Goal: Task Accomplishment & Management: Use online tool/utility

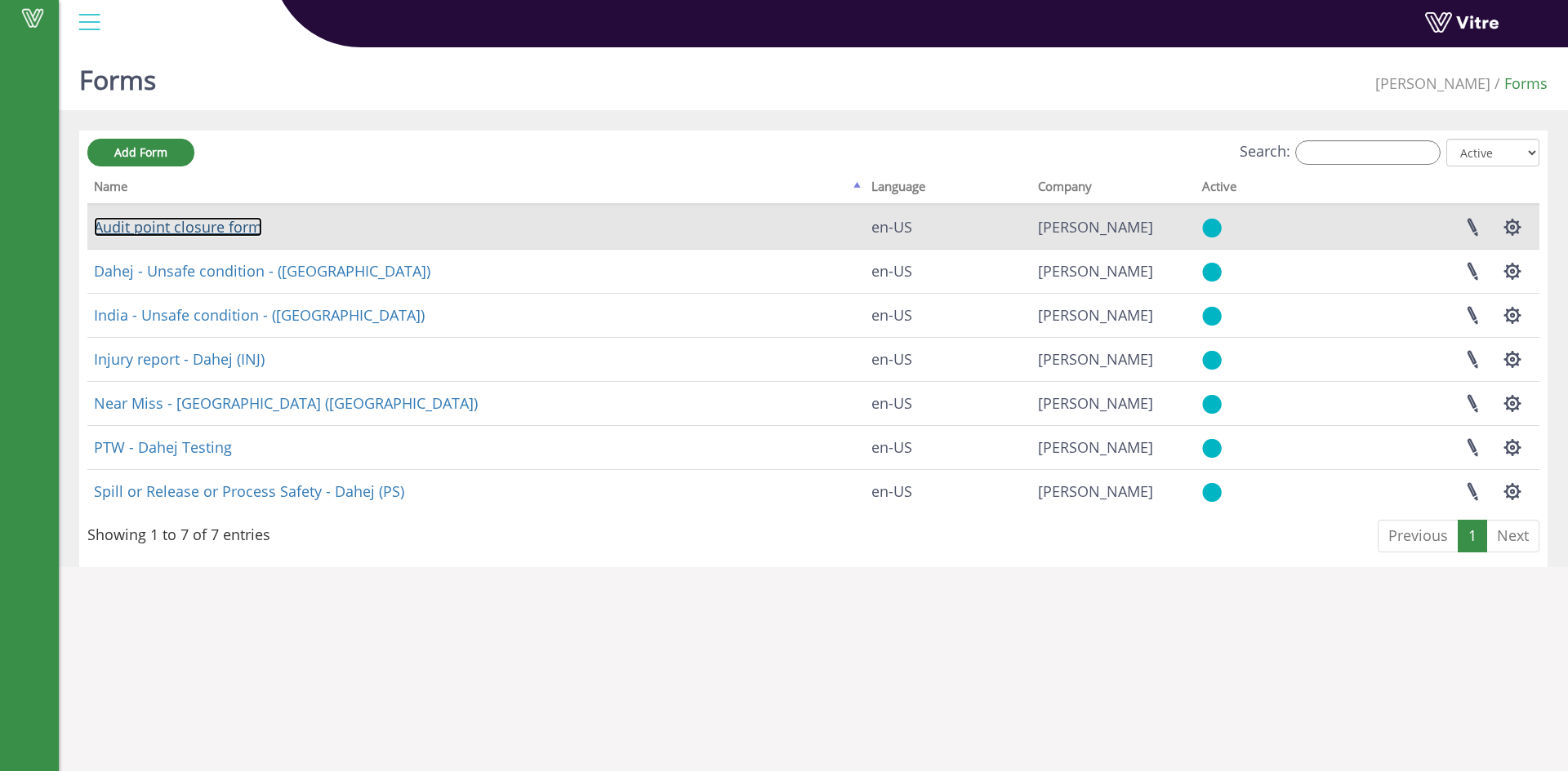
click at [226, 231] on link "Audit point closure form" at bounding box center [178, 226] width 168 height 20
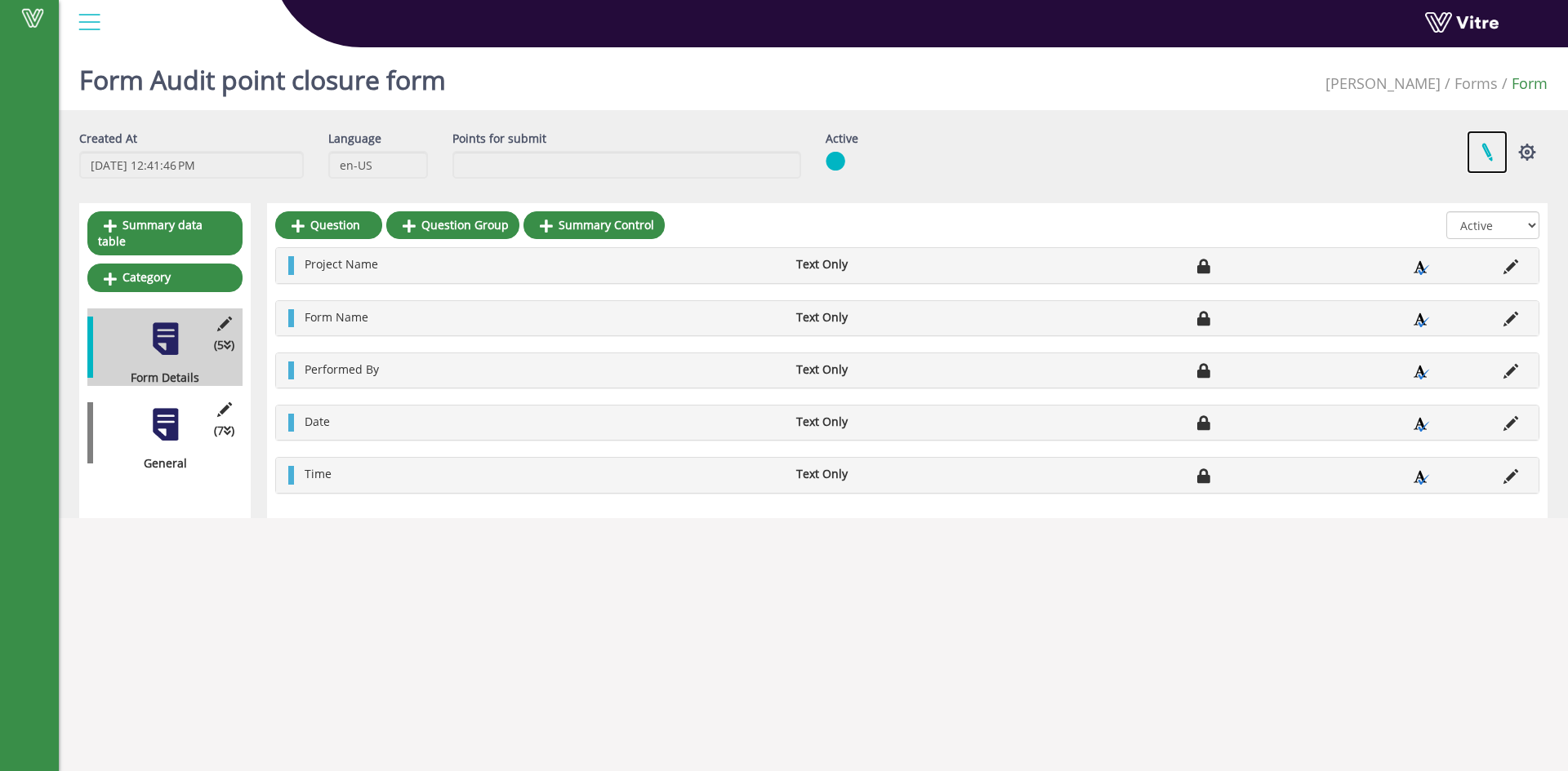
click at [1491, 149] on link at bounding box center [1487, 152] width 41 height 43
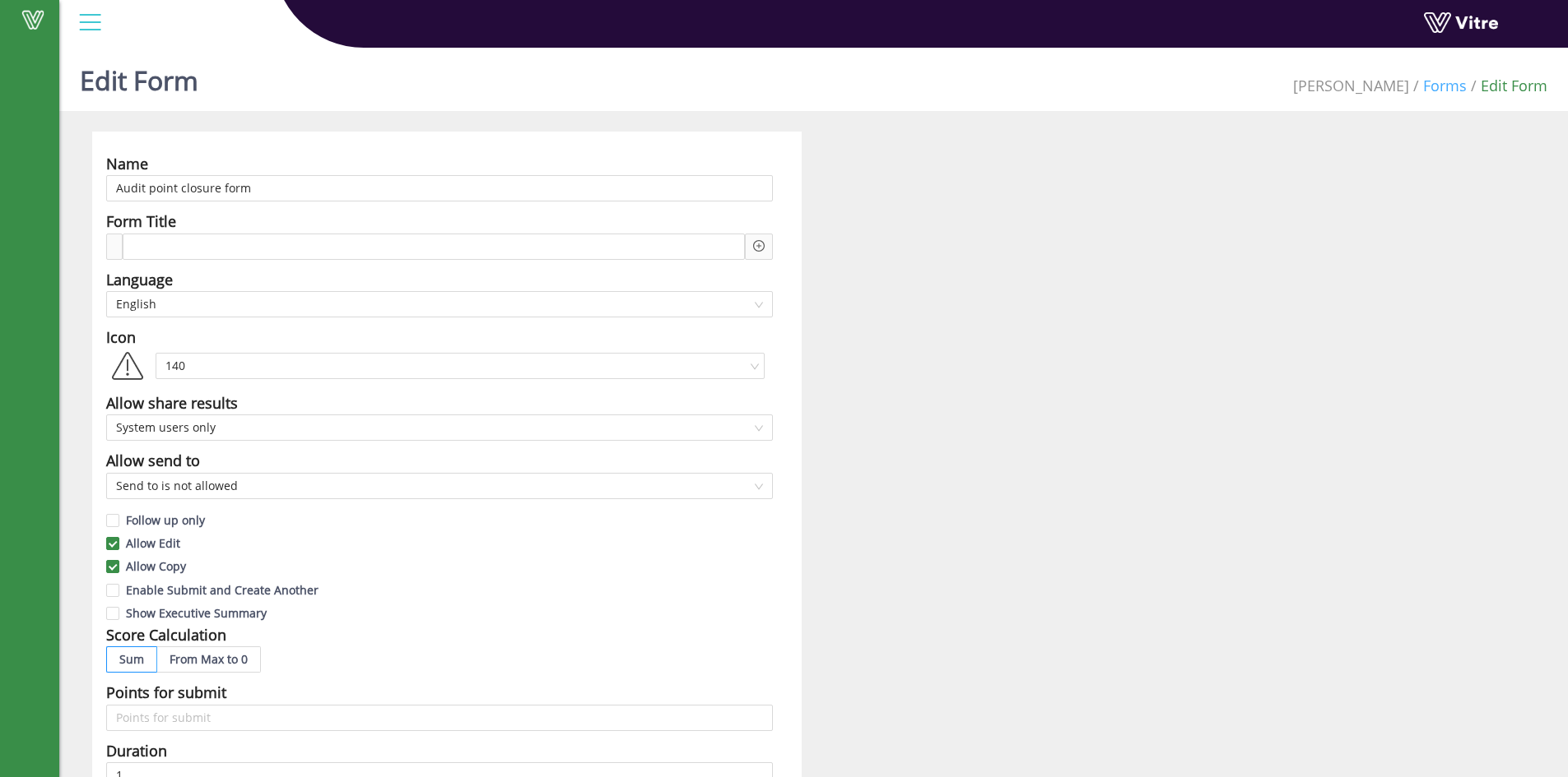
click at [1431, 90] on link "Forms" at bounding box center [1444, 85] width 44 height 20
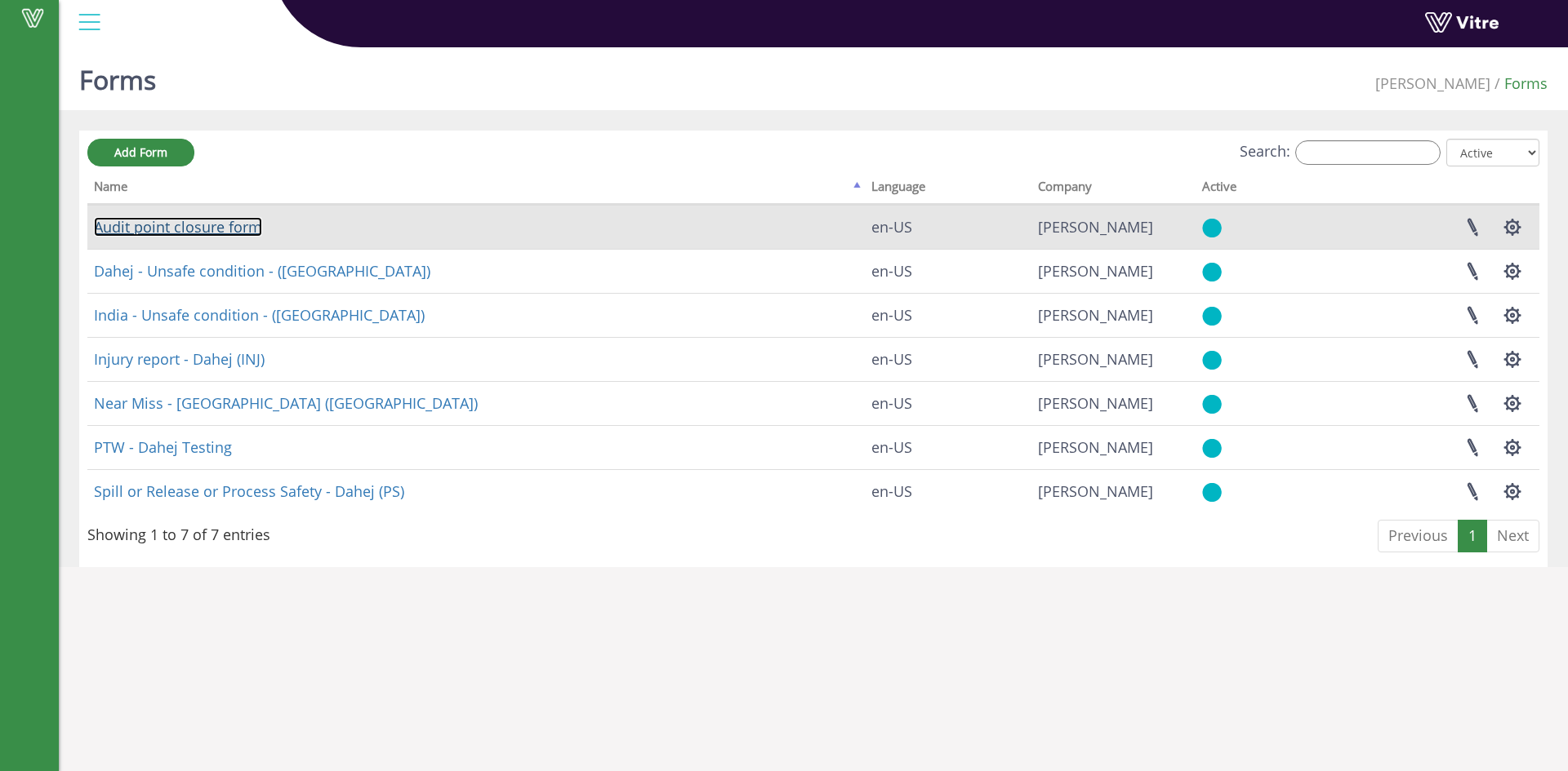
click at [202, 218] on link "Audit point closure form" at bounding box center [178, 226] width 168 height 20
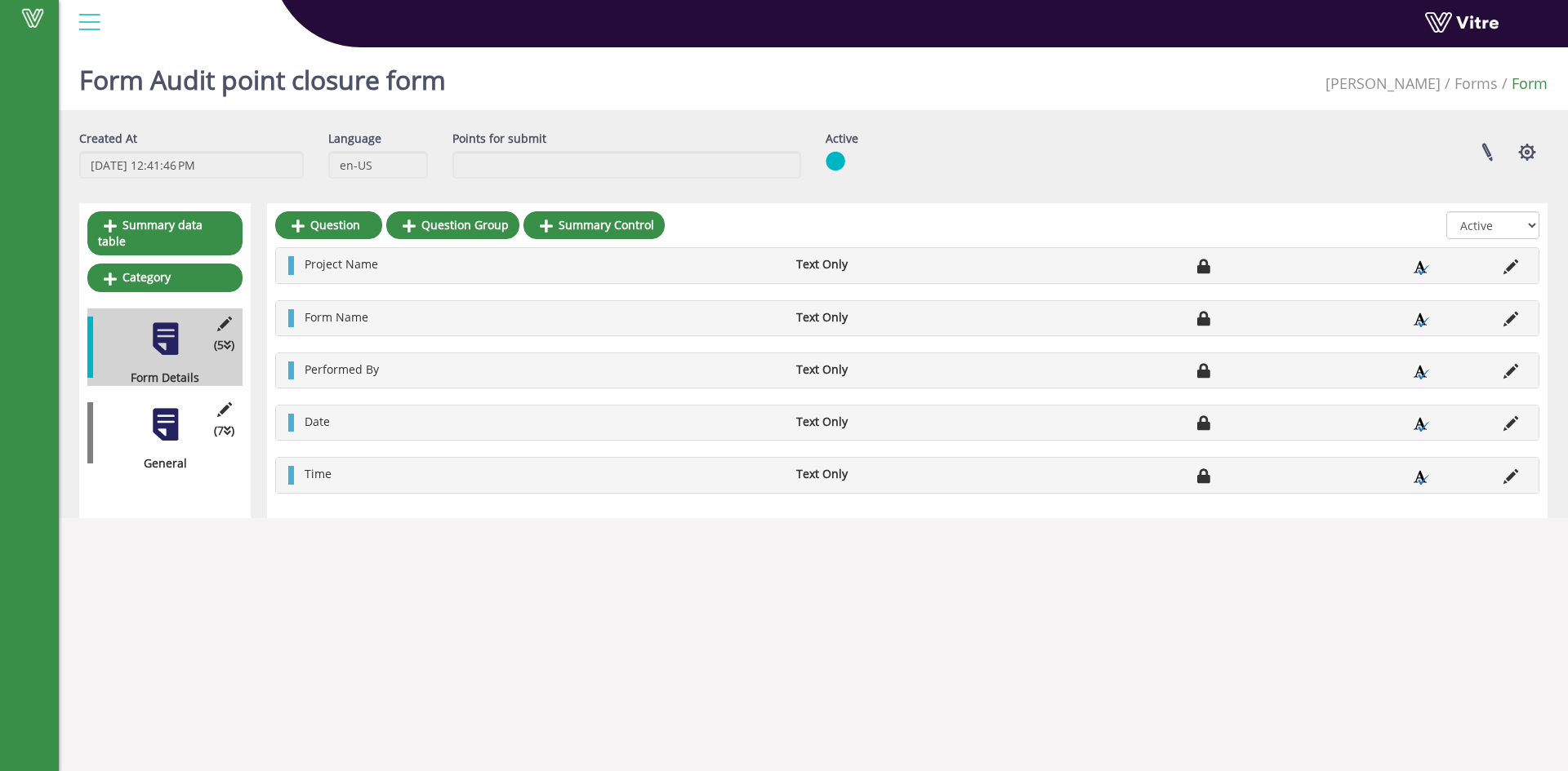
click at [158, 433] on div "(7 ) General" at bounding box center [165, 433] width 156 height 78
click at [167, 419] on div at bounding box center [165, 425] width 37 height 37
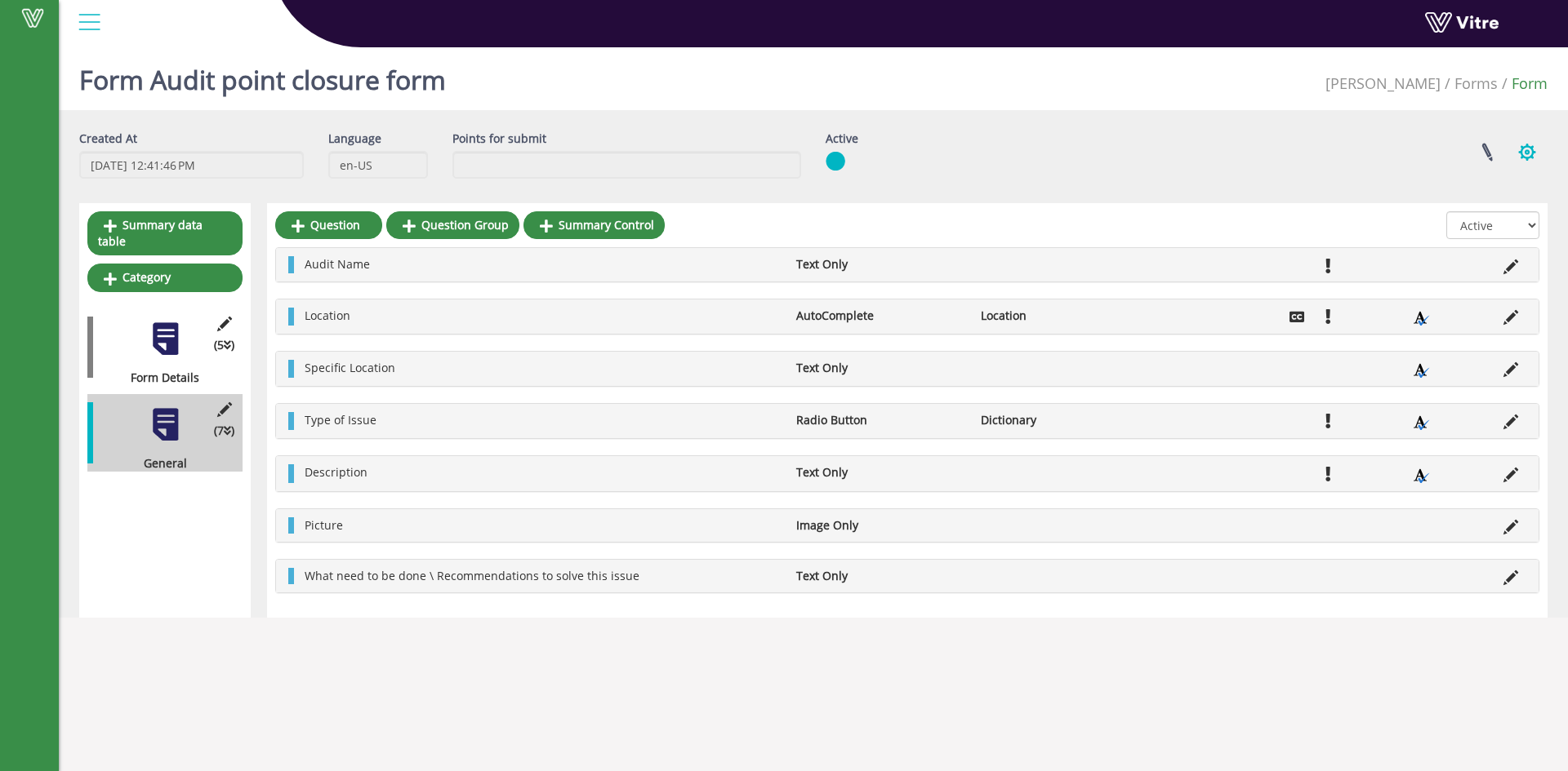
click at [1536, 151] on button "button" at bounding box center [1527, 152] width 41 height 43
click at [1478, 234] on link "Clone Form" at bounding box center [1472, 233] width 149 height 22
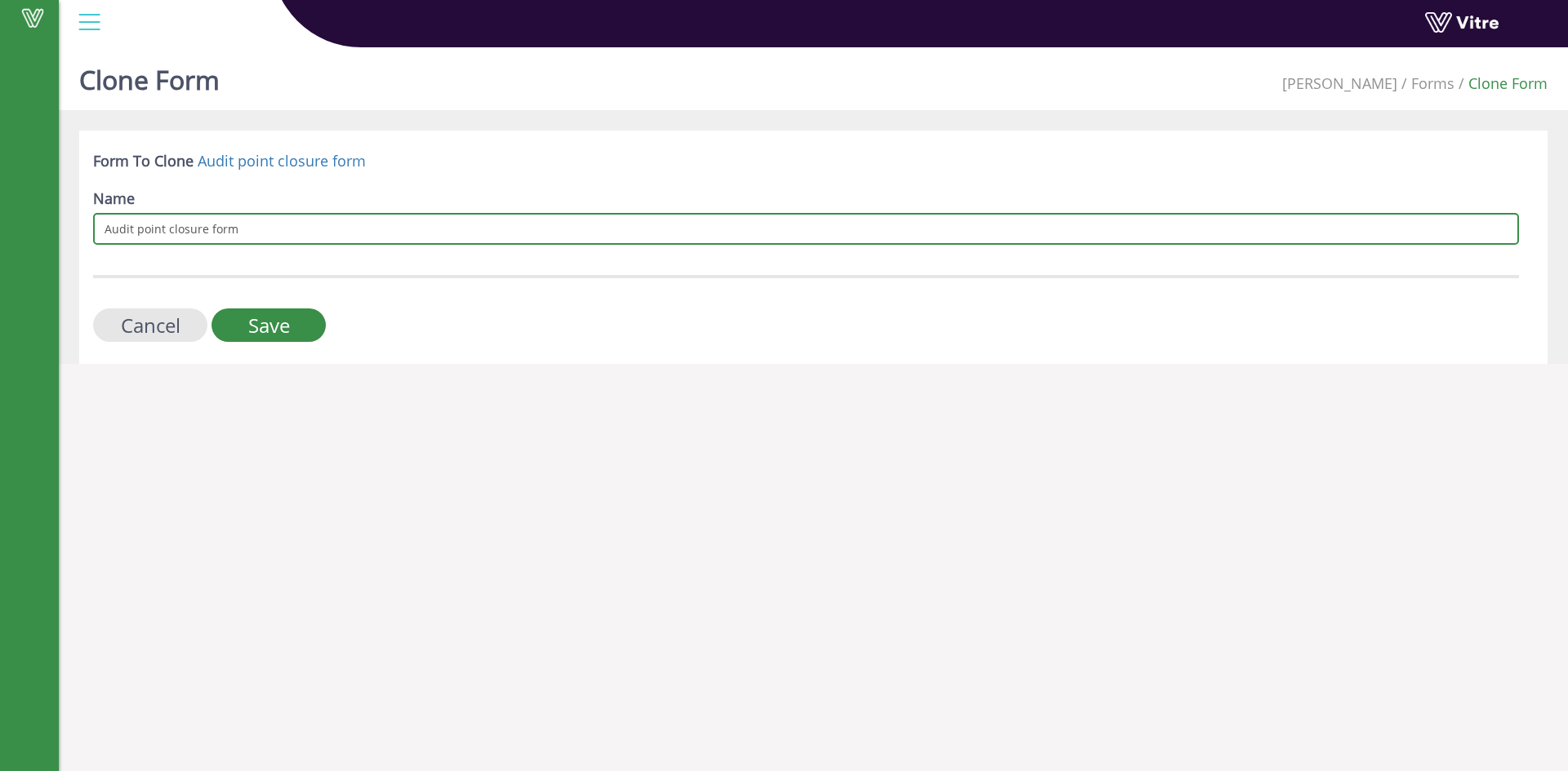
click at [483, 234] on input "Audit point closure form" at bounding box center [806, 229] width 1425 height 32
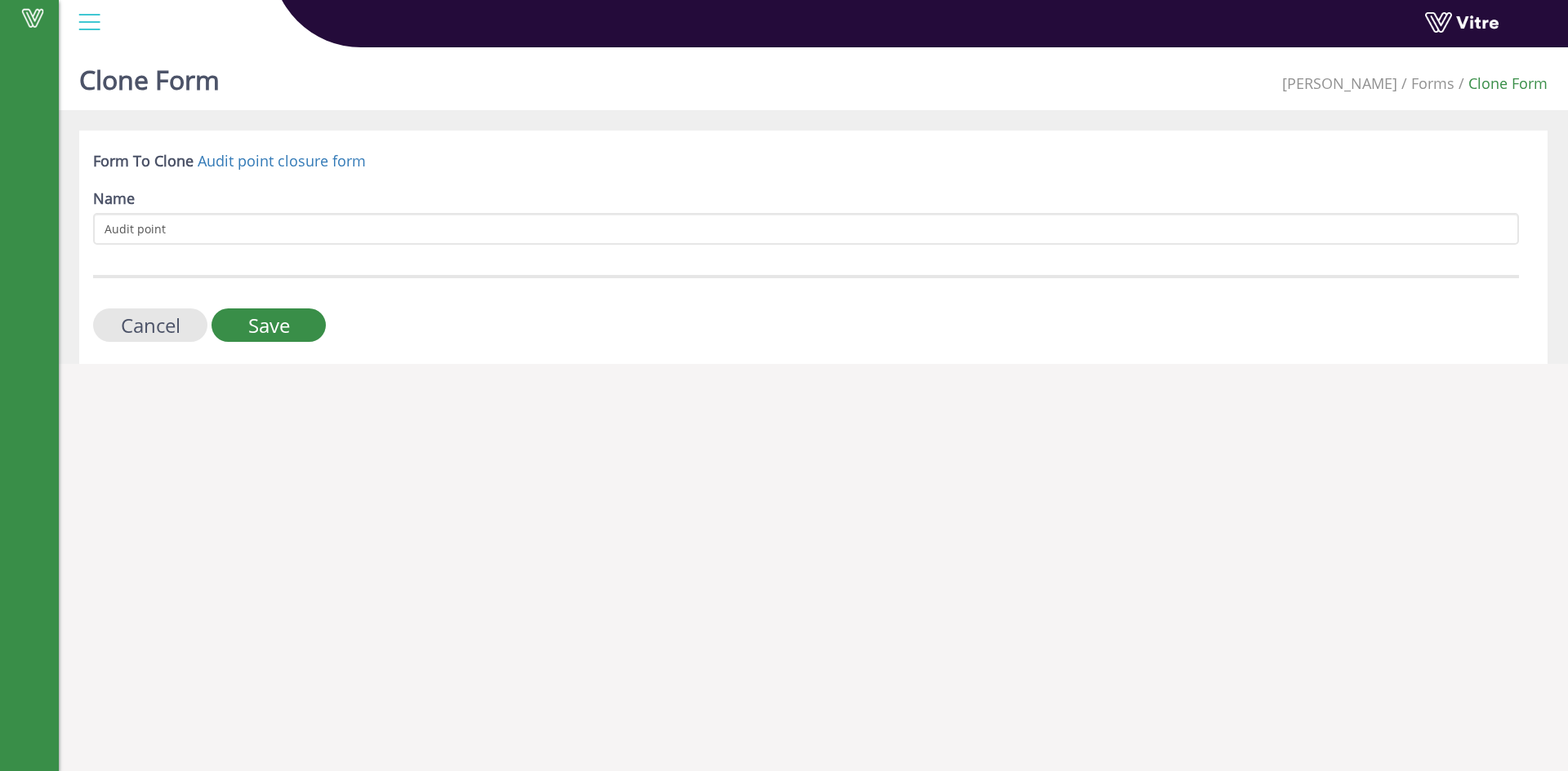
click at [503, 316] on div "Cancel Save" at bounding box center [806, 325] width 1425 height 34
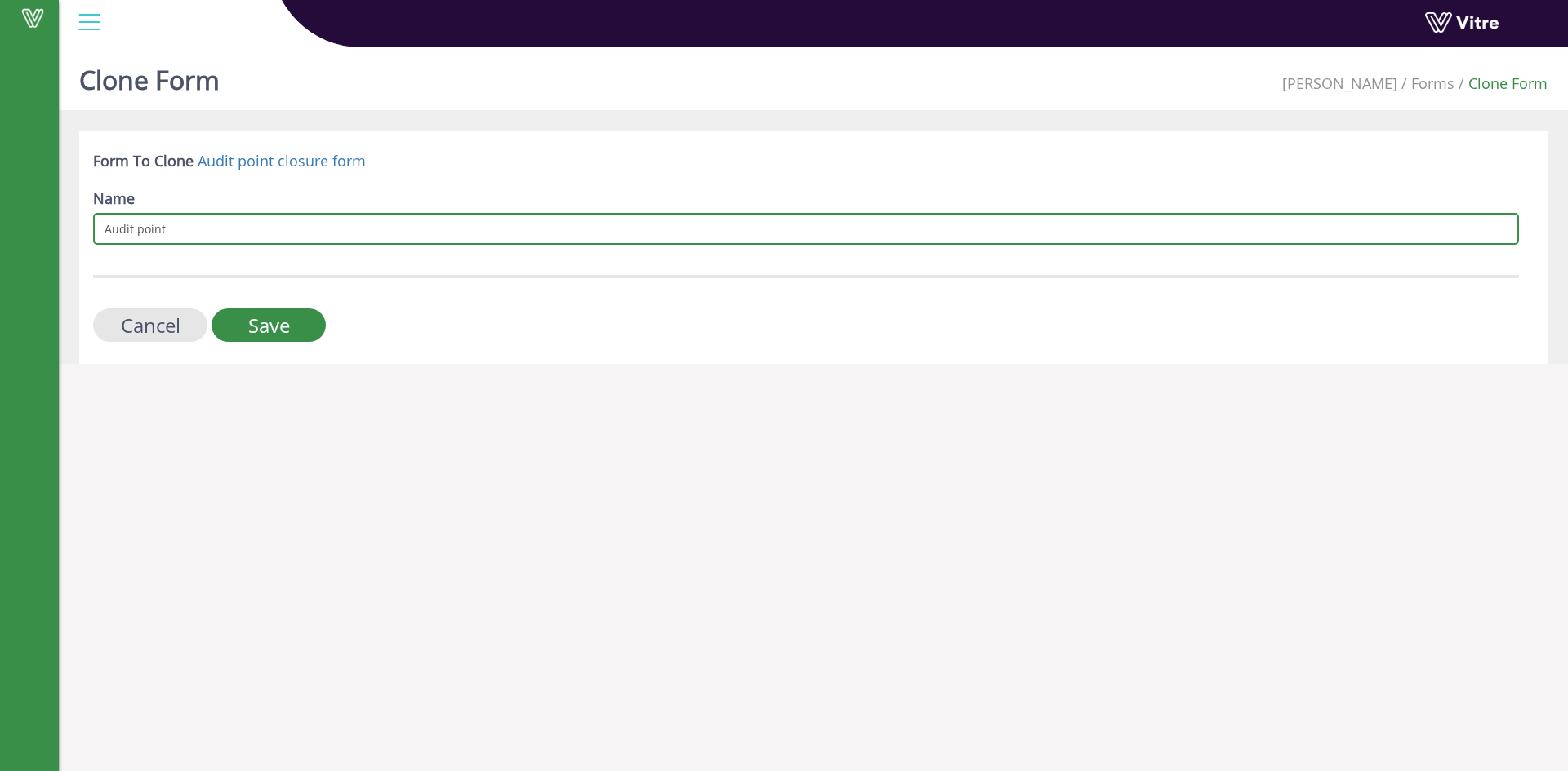
click at [304, 227] on input "Audit point" at bounding box center [806, 229] width 1425 height 32
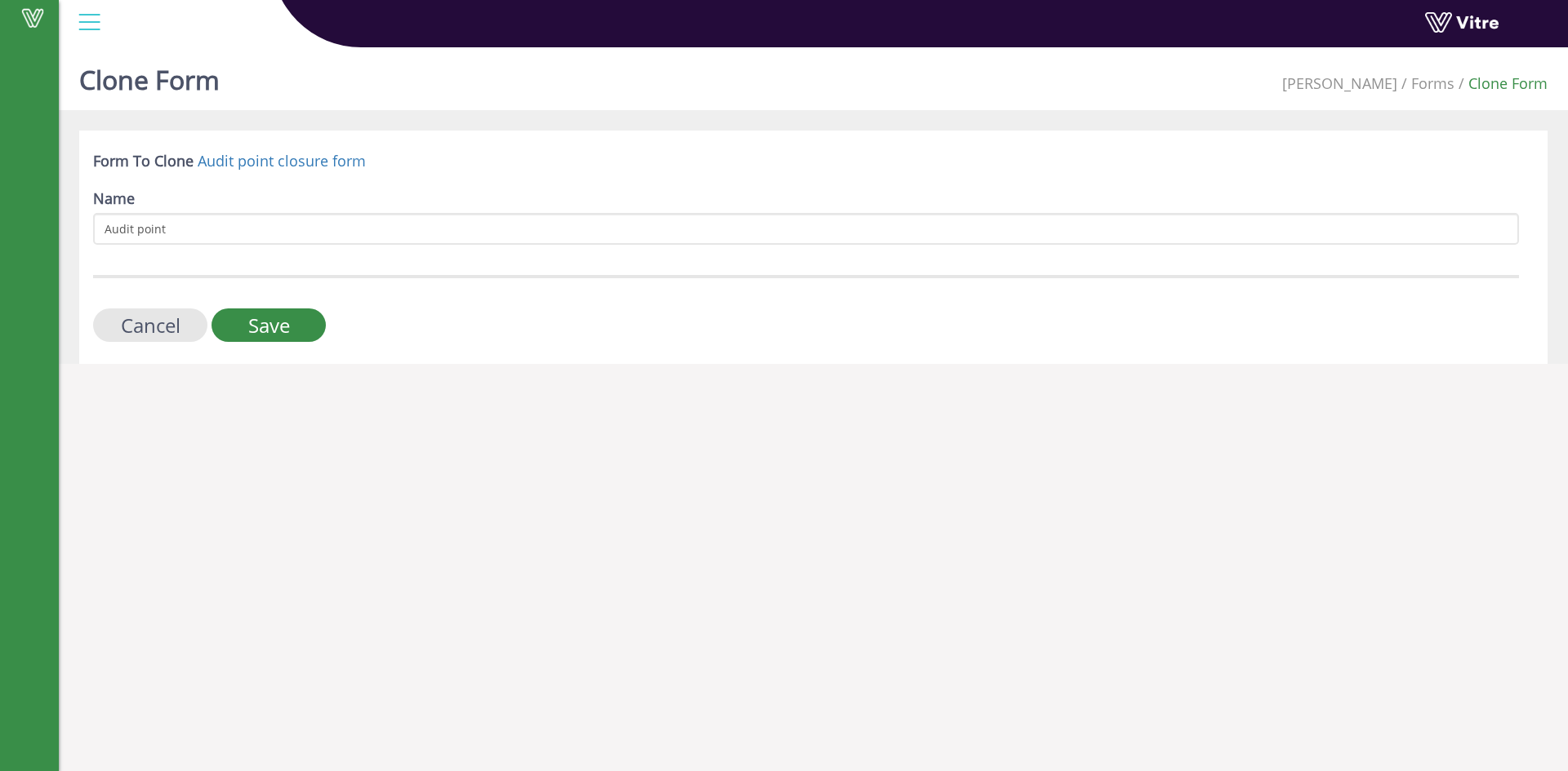
click at [132, 371] on html "Vitre Clone Form Adama Forms Clone Form Form To Clone Audit point closure form …" at bounding box center [784, 192] width 1568 height 384
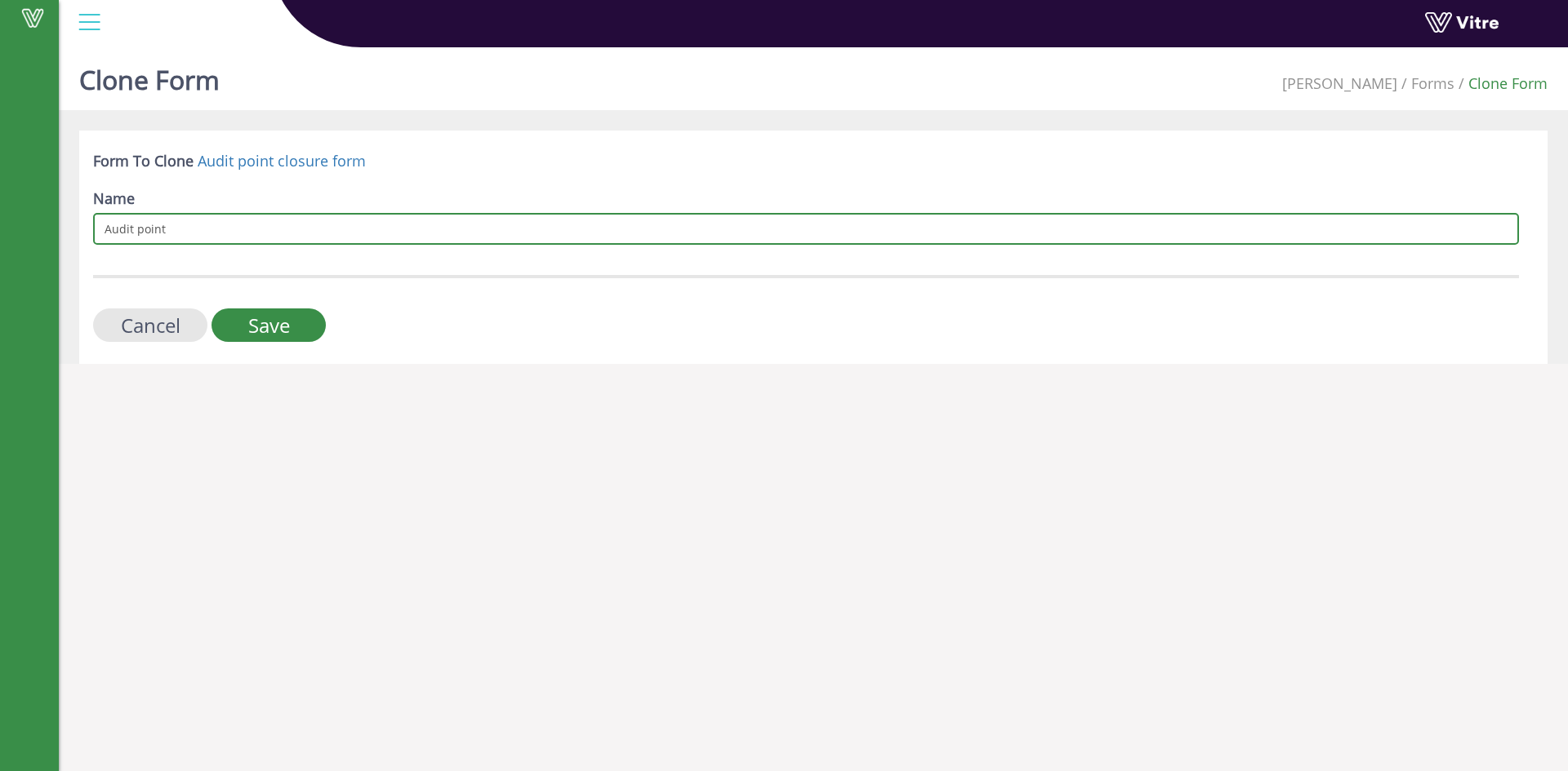
click at [288, 233] on input "Audit point" at bounding box center [806, 229] width 1425 height 32
type input "Audit point NEXT STEP"
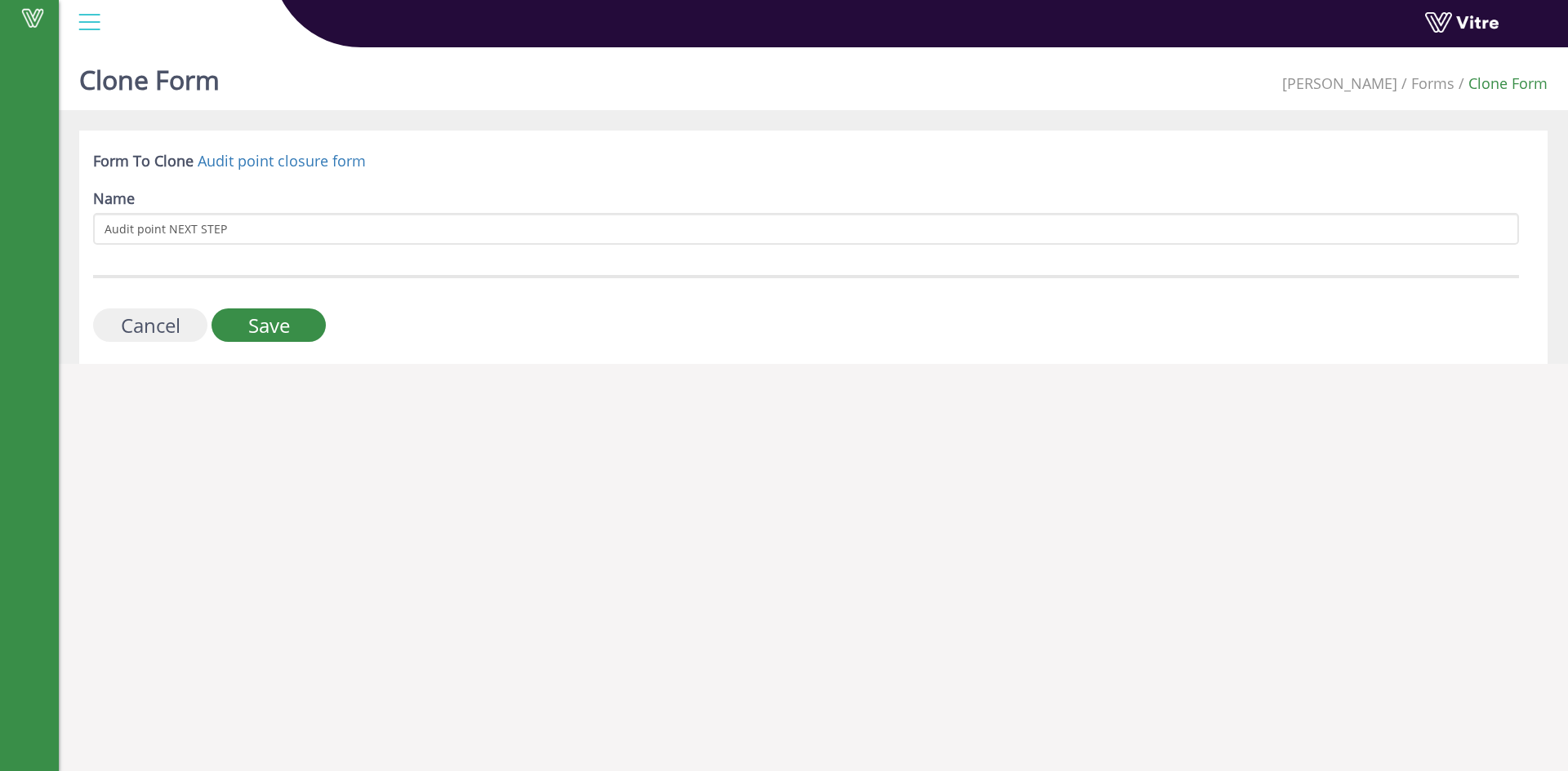
click at [180, 318] on input "Cancel" at bounding box center [150, 325] width 114 height 34
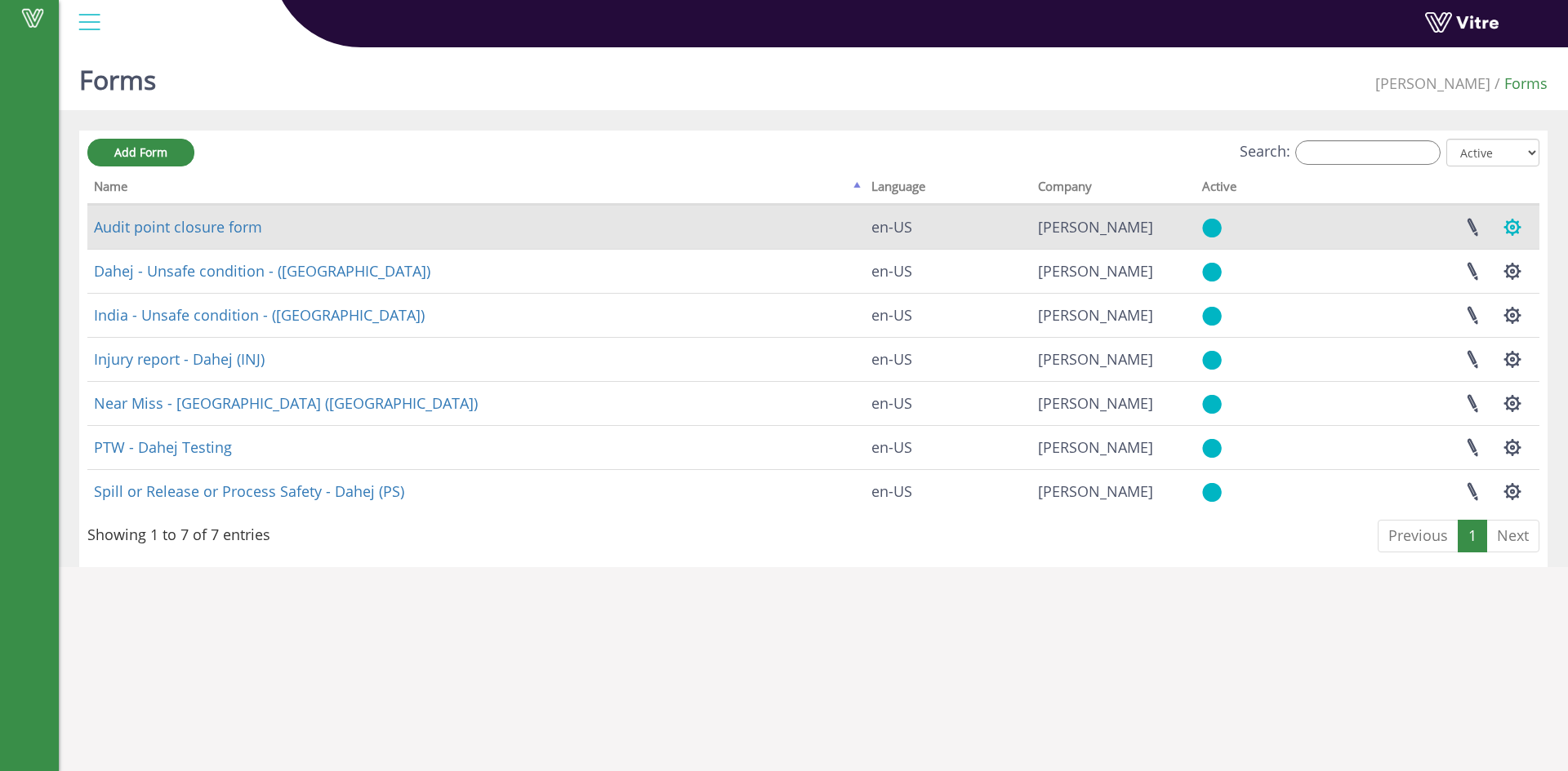
click at [1517, 228] on button "button" at bounding box center [1512, 227] width 41 height 43
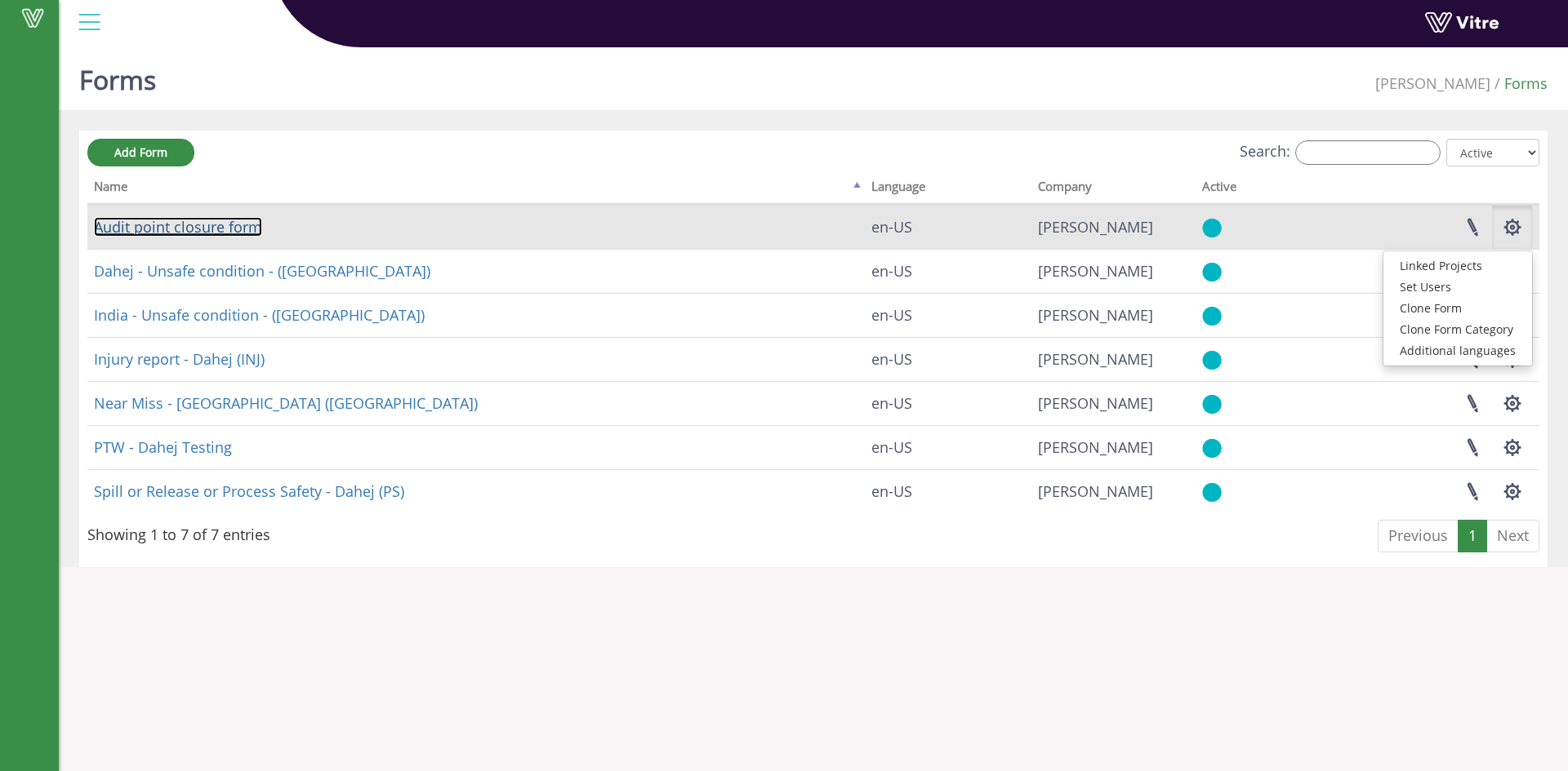
click at [106, 226] on link "Audit point closure form" at bounding box center [178, 226] width 168 height 20
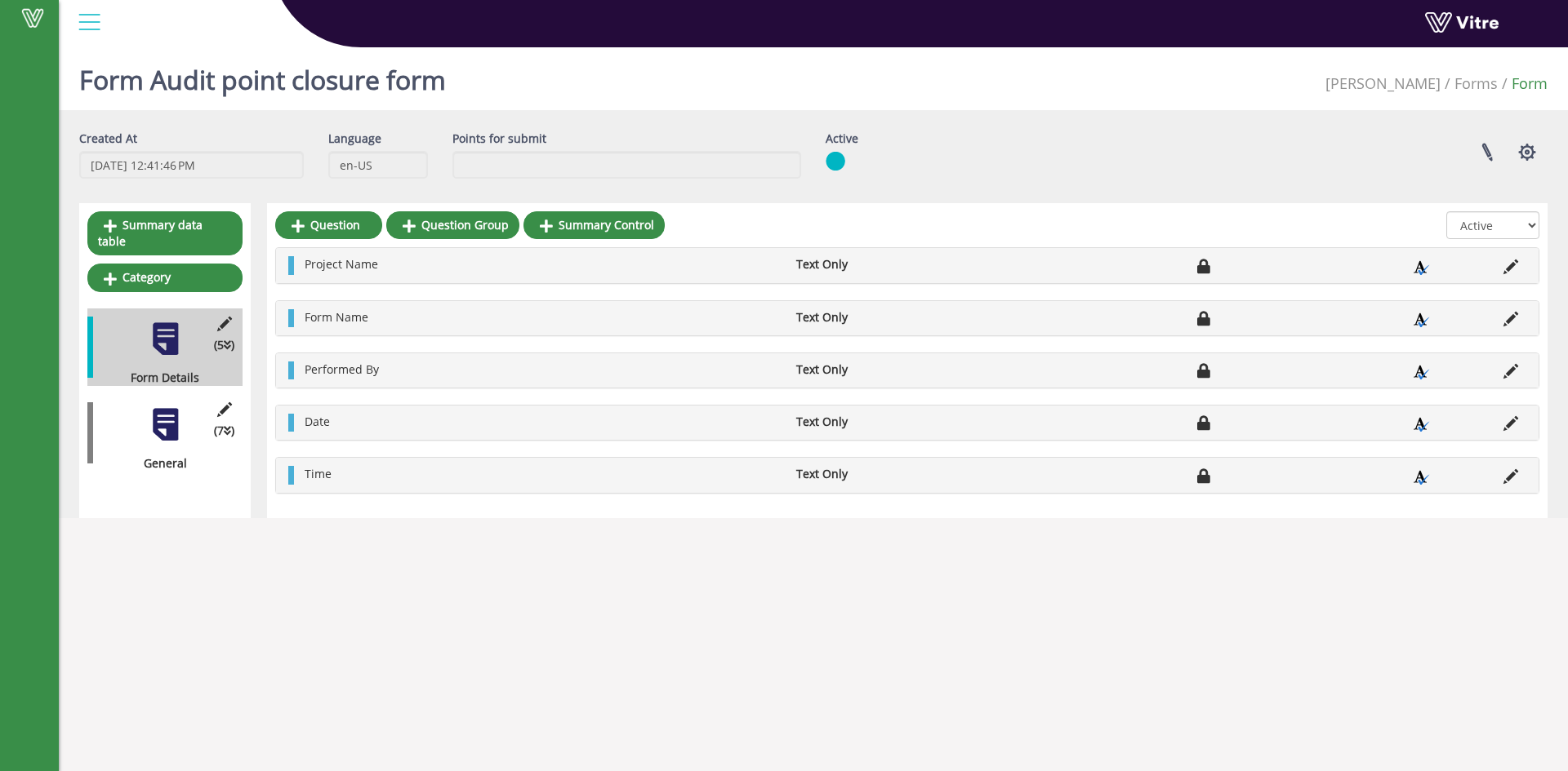
click at [152, 419] on div at bounding box center [165, 425] width 37 height 37
